Goal: Task Accomplishment & Management: Complete application form

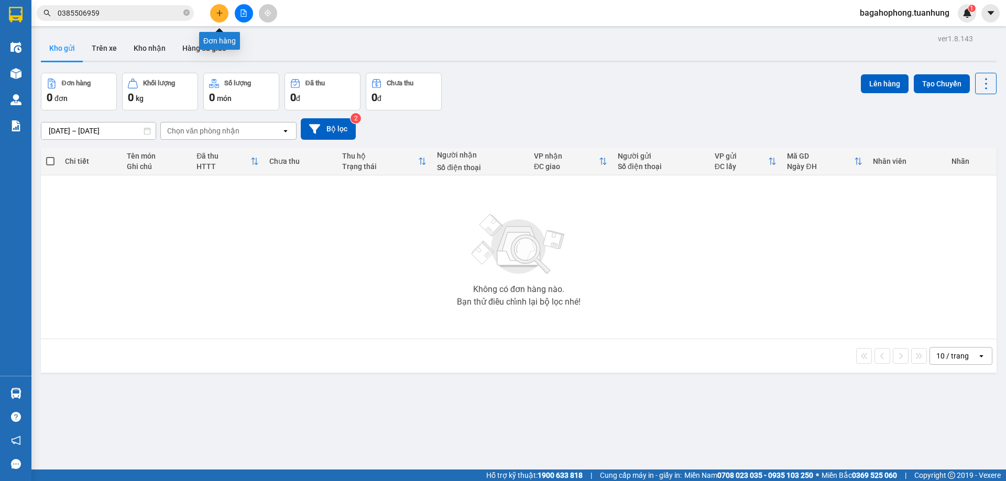
click at [220, 9] on icon "plus" at bounding box center [219, 12] width 7 height 7
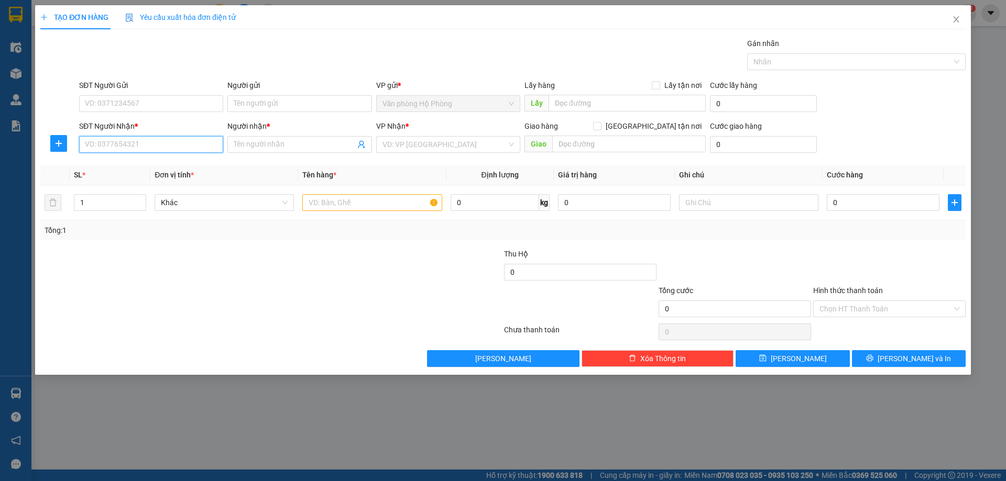
click at [157, 144] on input "SĐT Người Nhận *" at bounding box center [151, 144] width 144 height 17
click at [166, 163] on div "0933720674 - DIỆN" at bounding box center [150, 166] width 131 height 12
type input "0933720674"
type input "DIỆN"
type input "0933720674"
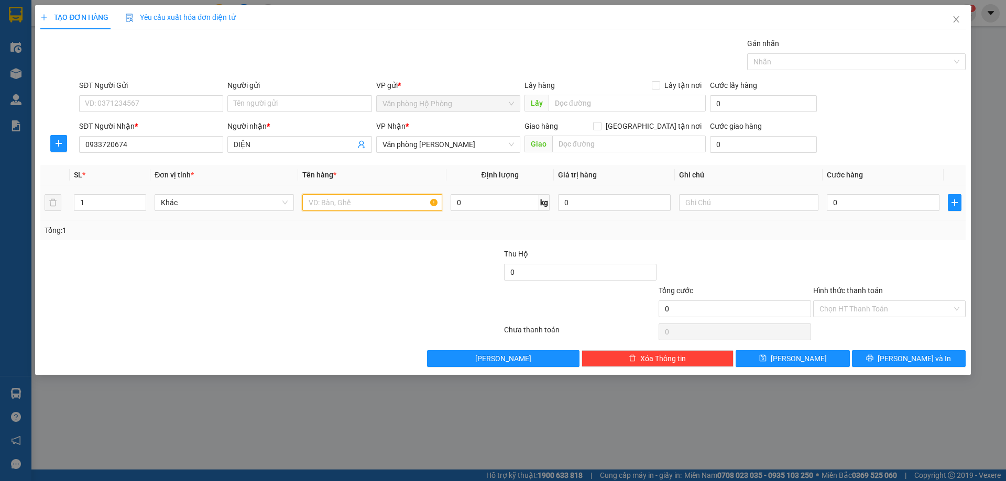
click at [305, 200] on input "text" at bounding box center [371, 202] width 139 height 17
click at [470, 144] on span "Văn phòng [PERSON_NAME]" at bounding box center [447, 145] width 131 height 16
type input "1 bao"
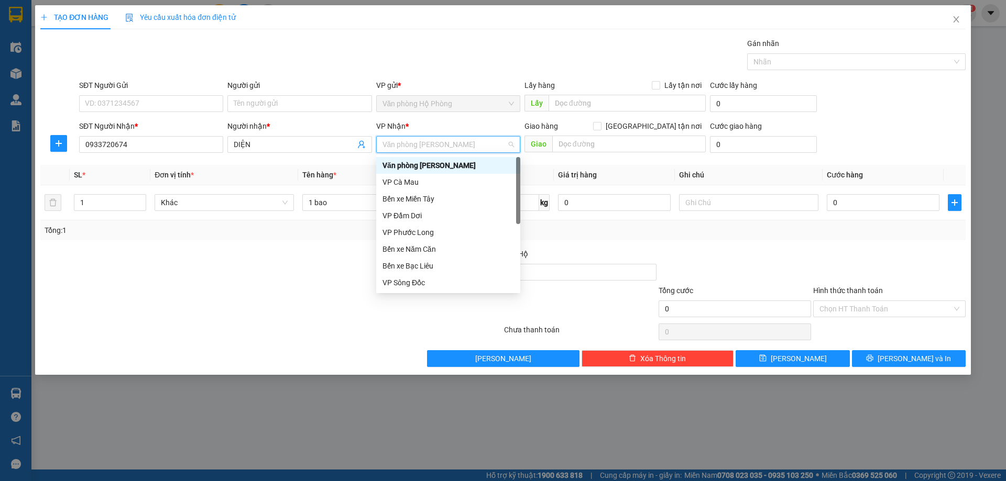
click at [469, 165] on div "Văn phòng [PERSON_NAME]" at bounding box center [447, 166] width 131 height 12
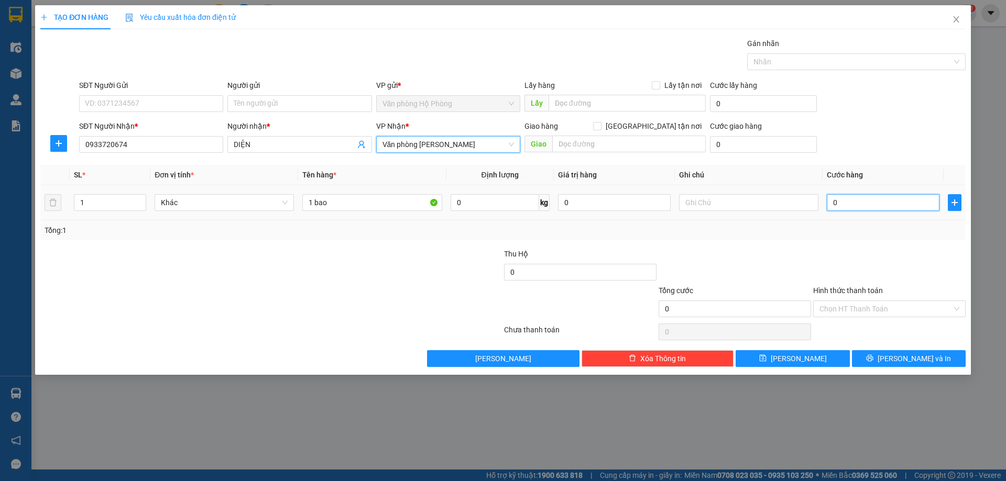
click at [830, 202] on input "0" at bounding box center [883, 202] width 113 height 17
type input "5"
type input "50"
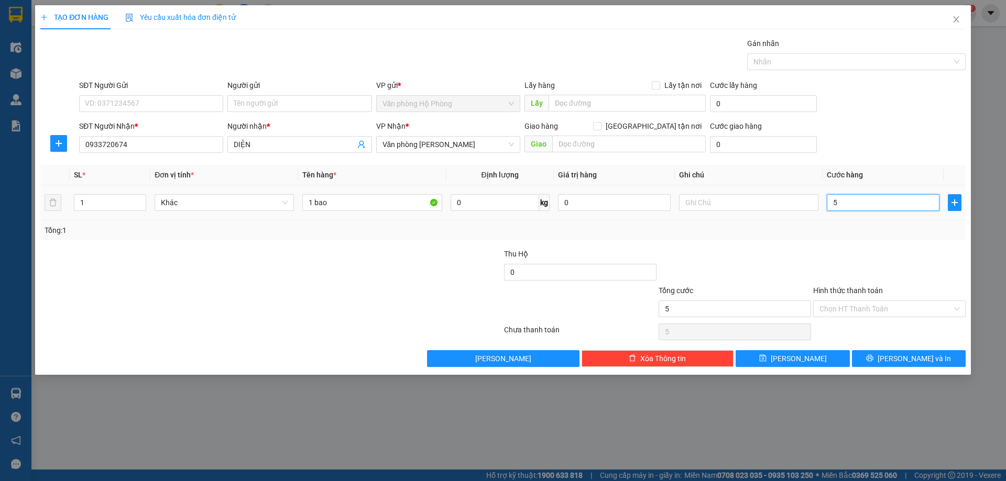
type input "50"
type input "500"
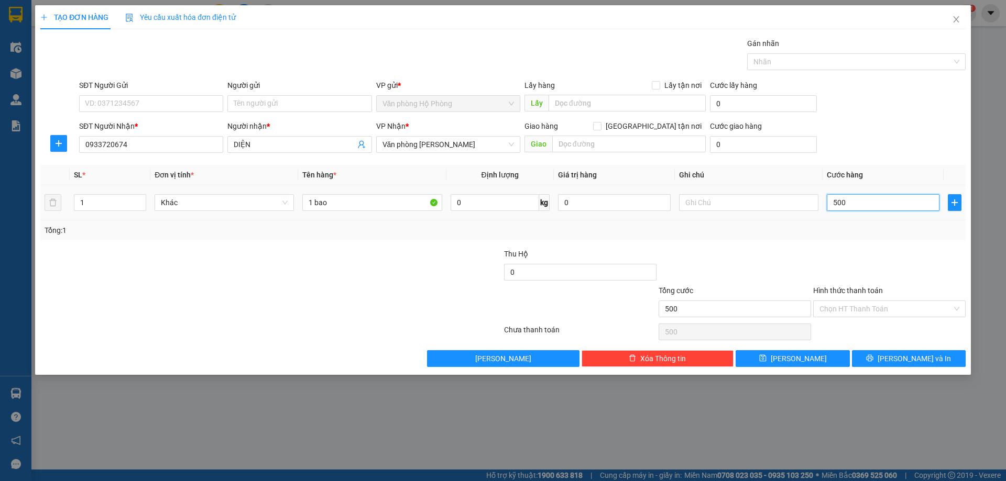
type input "5.000"
type input "50.000"
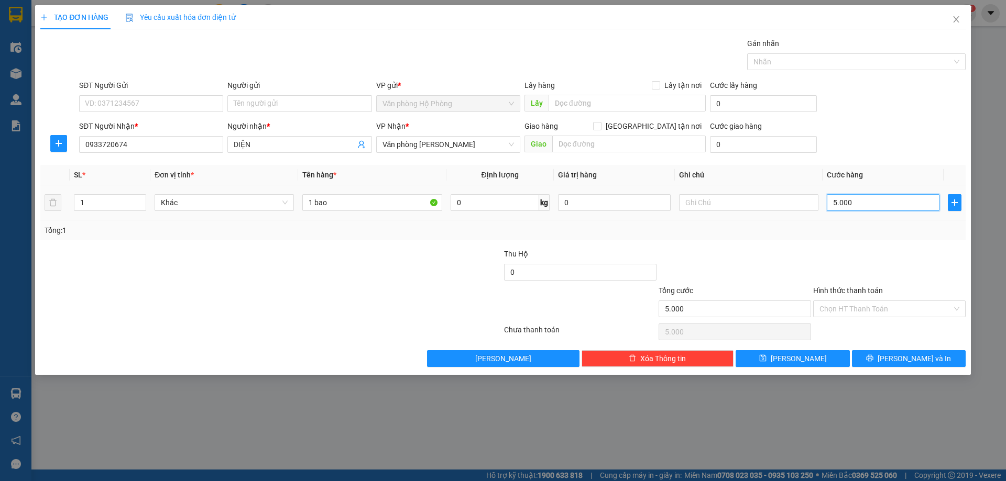
type input "50.000"
click at [890, 304] on input "Hình thức thanh toán" at bounding box center [885, 309] width 133 height 16
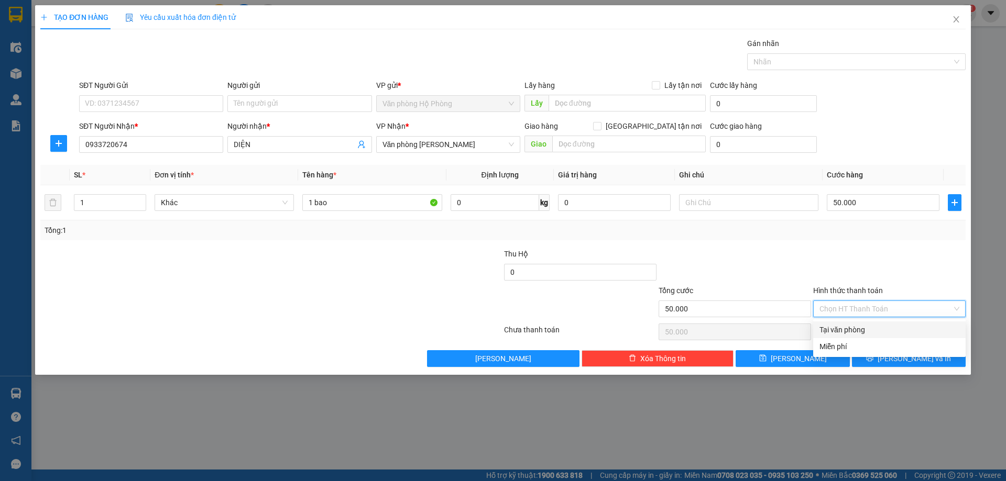
click at [882, 330] on div "Tại văn phòng" at bounding box center [889, 330] width 140 height 12
type input "0"
click at [906, 357] on span "[PERSON_NAME] và In" at bounding box center [914, 359] width 73 height 12
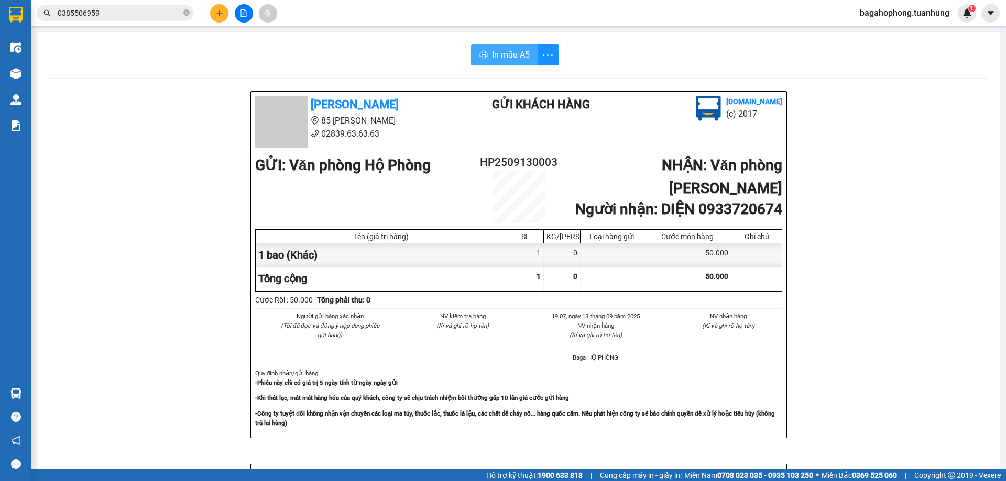
click at [513, 47] on button "In mẫu A5" at bounding box center [504, 55] width 67 height 21
